Goal: Check status: Check status

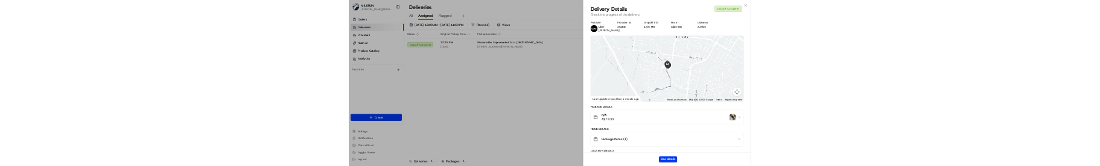
scroll to position [571, 0]
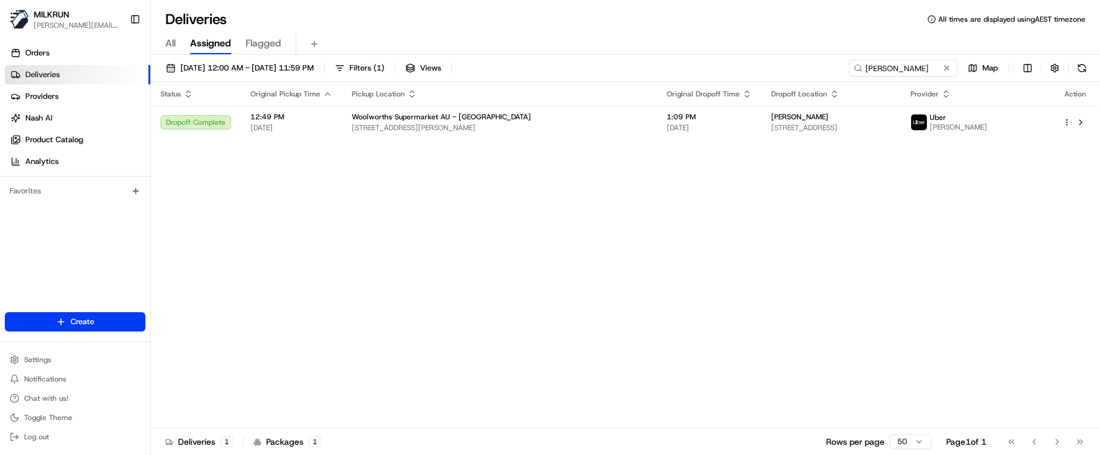
click at [349, 228] on div "Status Original Pickup Time Pickup Location Original Dropoff Time Dropoff Locat…" at bounding box center [624, 255] width 946 height 347
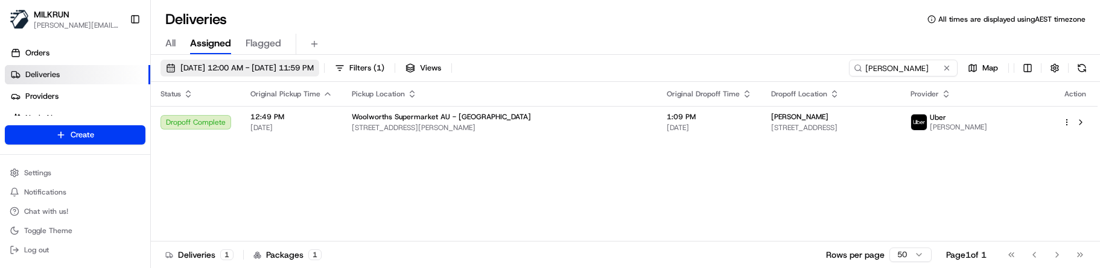
click at [248, 62] on button "[DATE] 12:00 AM - [DATE] 11:59 PM" at bounding box center [239, 68] width 159 height 17
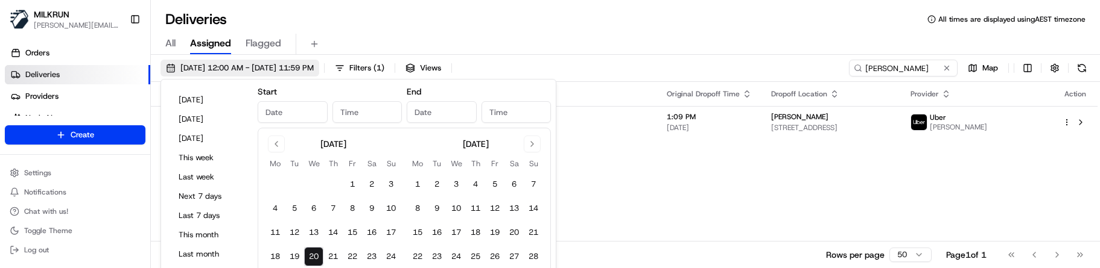
type input "[DATE]"
type input "12:00 AM"
type input "[DATE]"
type input "11:59 PM"
click at [339, 255] on button "21" at bounding box center [332, 256] width 19 height 19
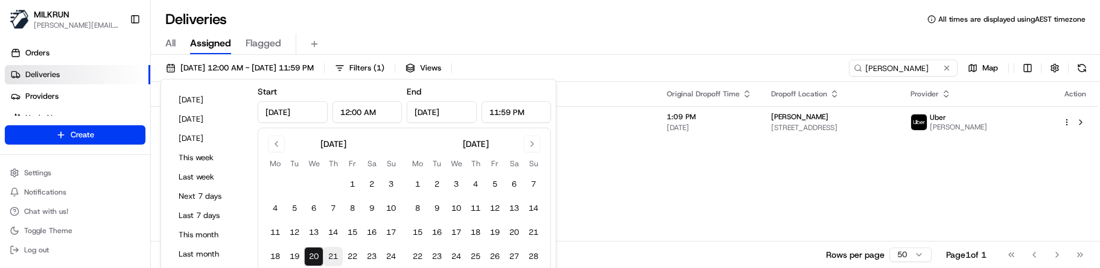
type input "[DATE]"
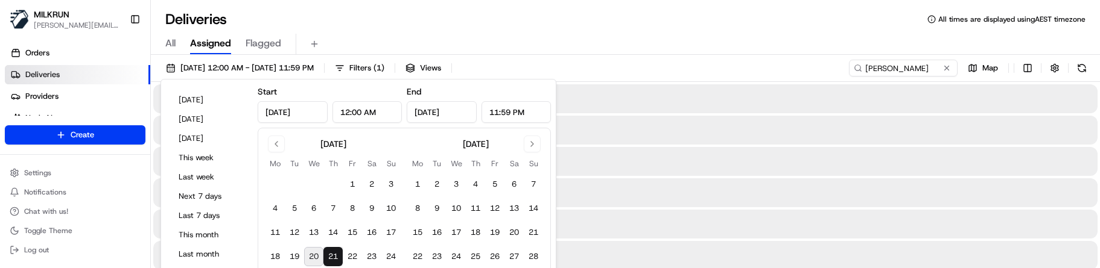
click at [339, 255] on button "21" at bounding box center [332, 256] width 19 height 19
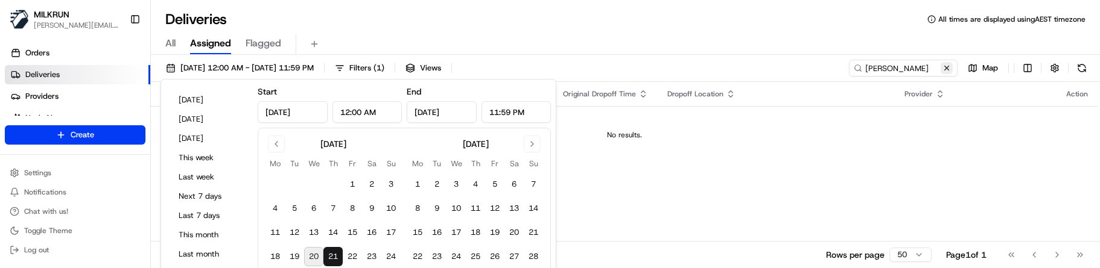
click at [947, 66] on button at bounding box center [946, 68] width 12 height 12
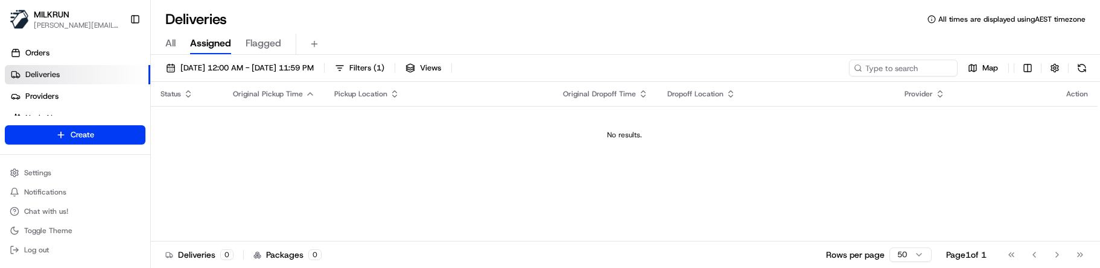
click at [460, 147] on td "No results." at bounding box center [624, 135] width 946 height 58
click at [501, 163] on td "No results." at bounding box center [624, 135] width 946 height 58
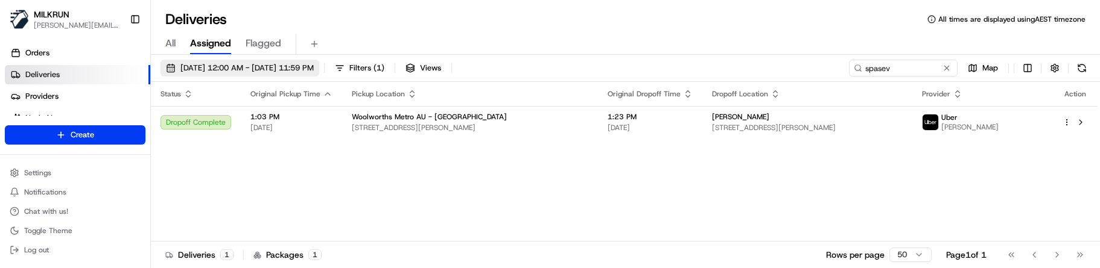
click at [252, 70] on span "[DATE] 12:00 AM - [DATE] 11:59 PM" at bounding box center [246, 68] width 133 height 11
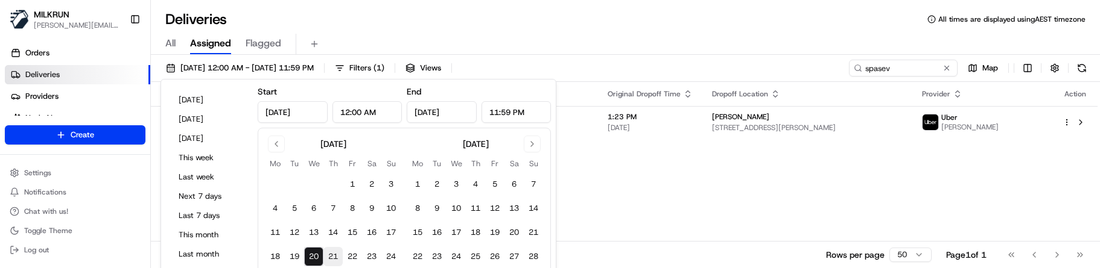
click at [331, 263] on button "21" at bounding box center [332, 256] width 19 height 19
type input "Aug 21, 2025"
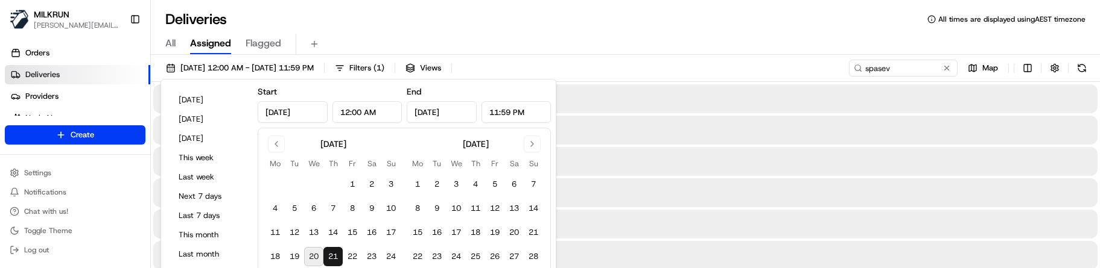
click at [331, 263] on button "21" at bounding box center [332, 256] width 19 height 19
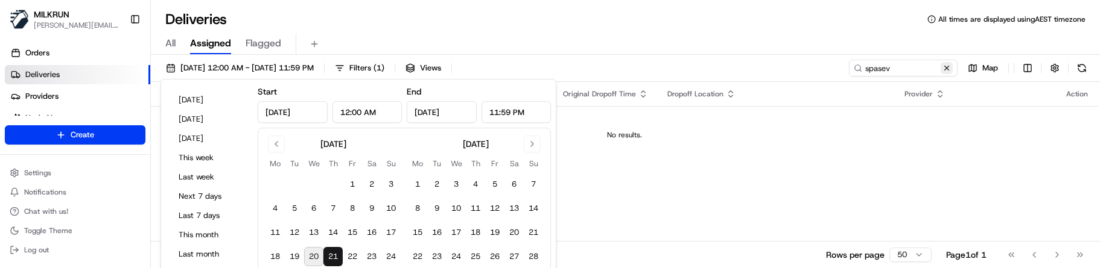
click at [947, 68] on button at bounding box center [946, 68] width 12 height 12
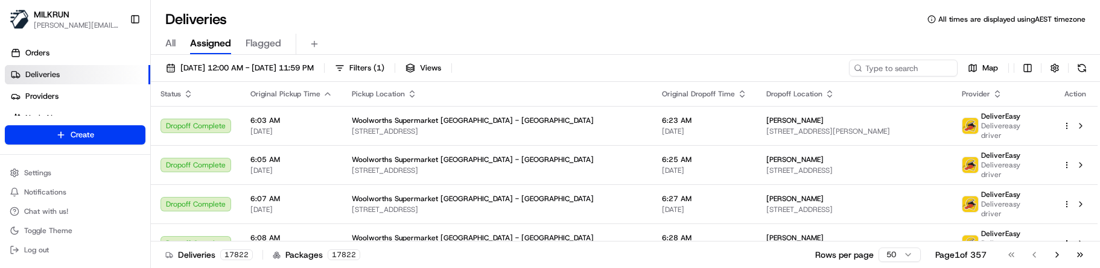
click at [314, 66] on span "[DATE] 12:00 AM - [DATE] 11:59 PM" at bounding box center [246, 68] width 133 height 11
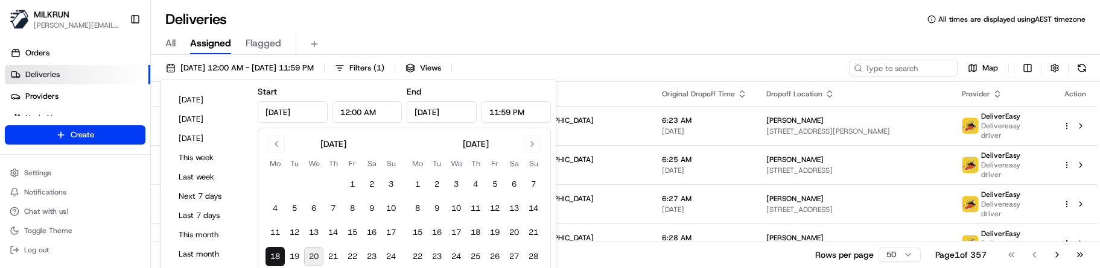
click at [280, 253] on button "18" at bounding box center [274, 256] width 19 height 19
drag, startPoint x: 280, startPoint y: 253, endPoint x: 239, endPoint y: 52, distance: 205.6
click at [281, 245] on tbody "1 2 3 4 5 6 7 8 9 10 11 12 13 14 15 16 17 18 19 20 21 22 23 24 25 26 27 28 29 3…" at bounding box center [332, 230] width 135 height 121
